Goal: Find specific page/section: Find specific page/section

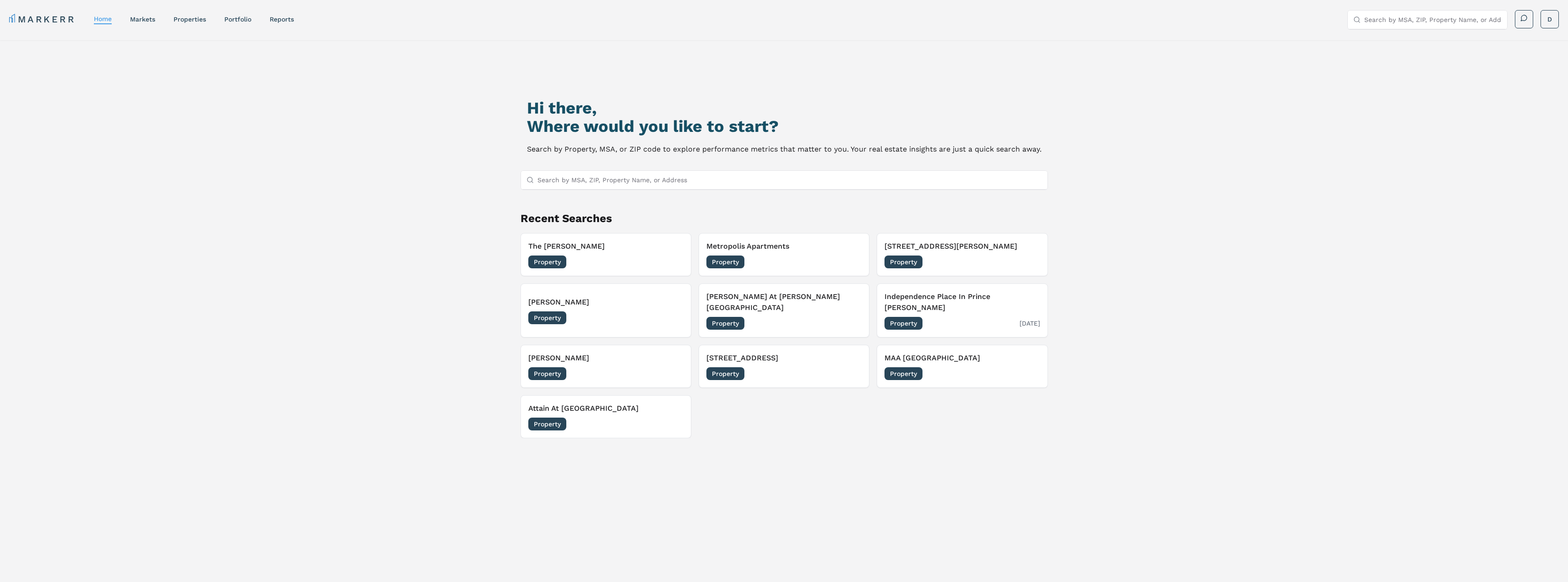
click at [1006, 317] on div "Property [DATE]" at bounding box center [962, 323] width 155 height 13
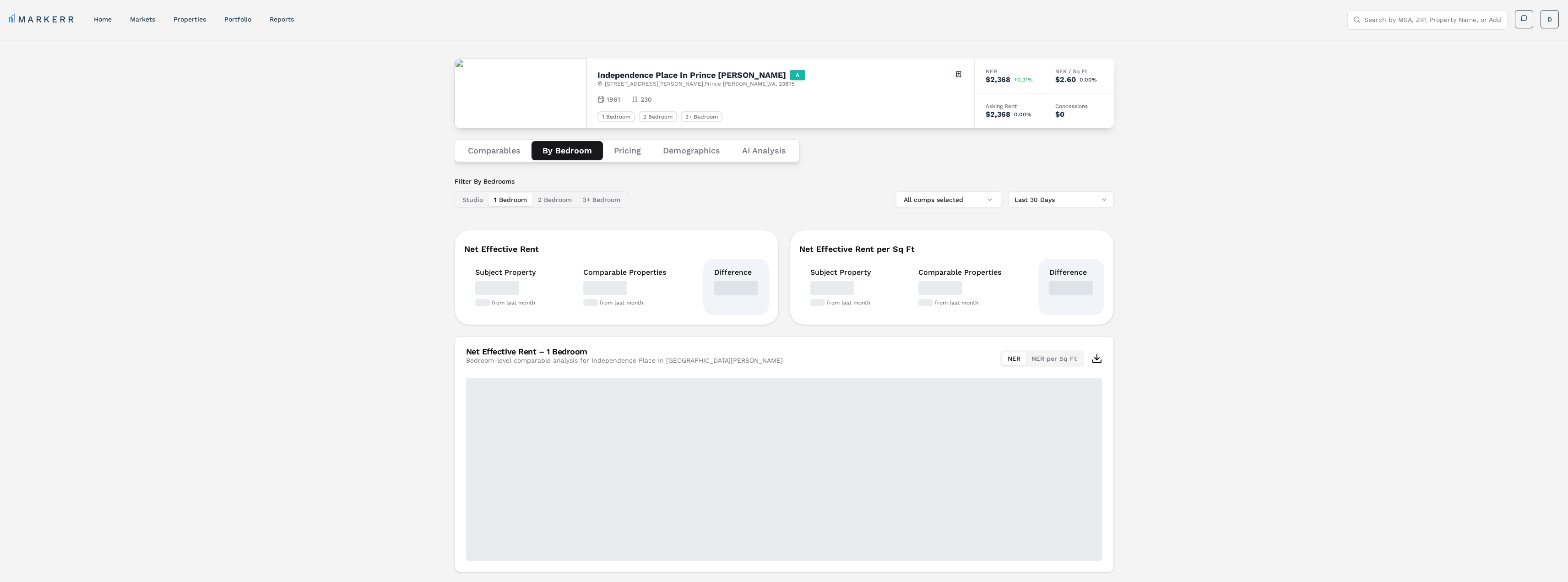
click at [558, 150] on button "By Bedroom" at bounding box center [567, 151] width 71 height 19
